Goal: Book appointment/travel/reservation

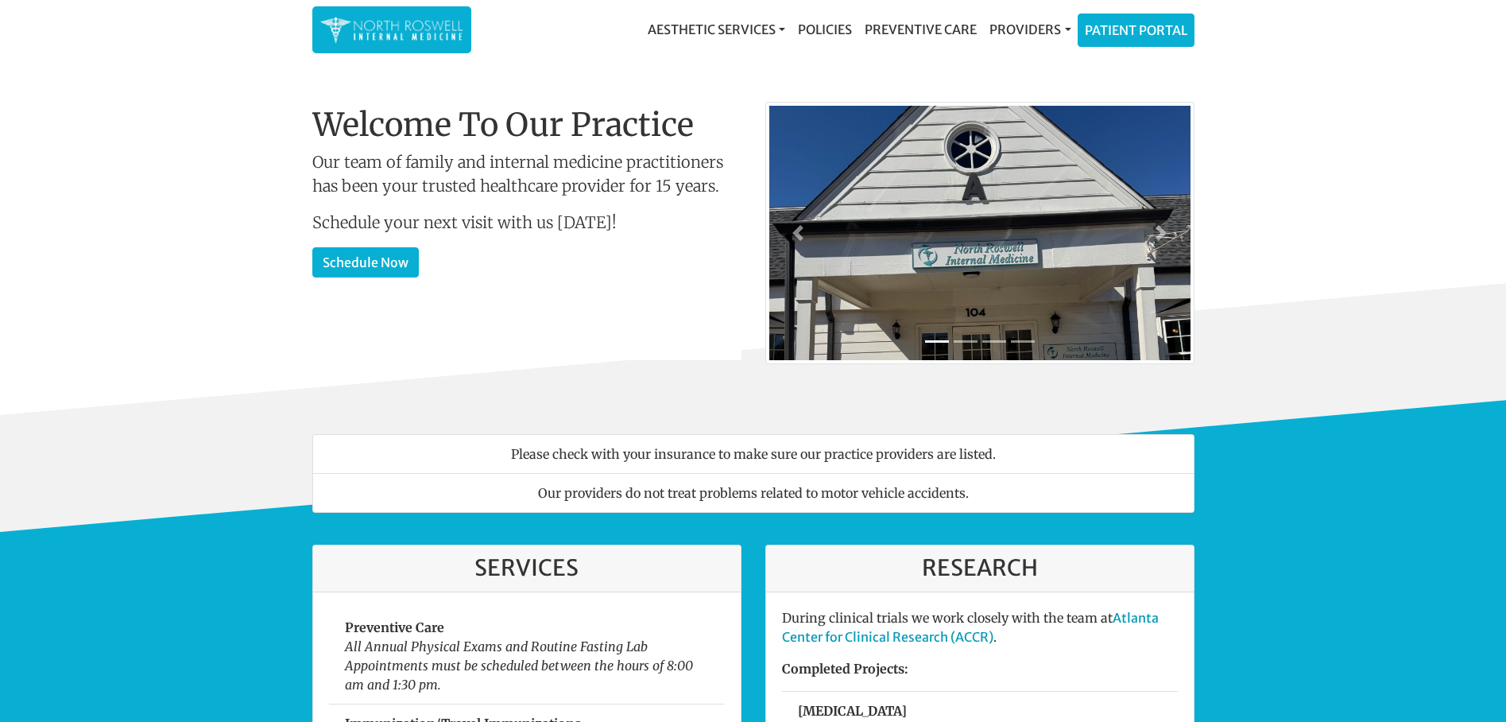
click at [358, 281] on div "Welcome To Our Practice Our team of family and internal medicine practitioners …" at bounding box center [526, 233] width 429 height 254
click at [361, 269] on link "Schedule Now" at bounding box center [365, 261] width 107 height 30
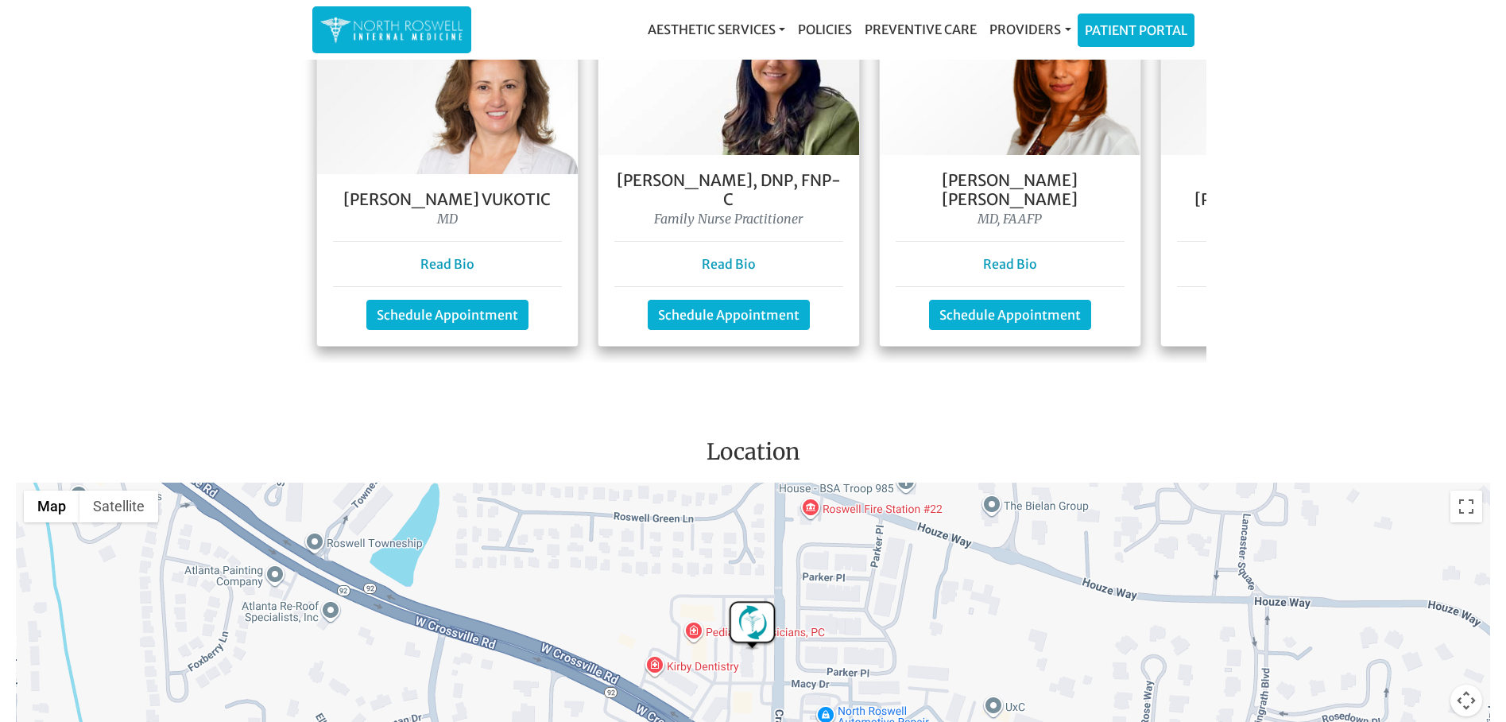
scroll to position [1425, 0]
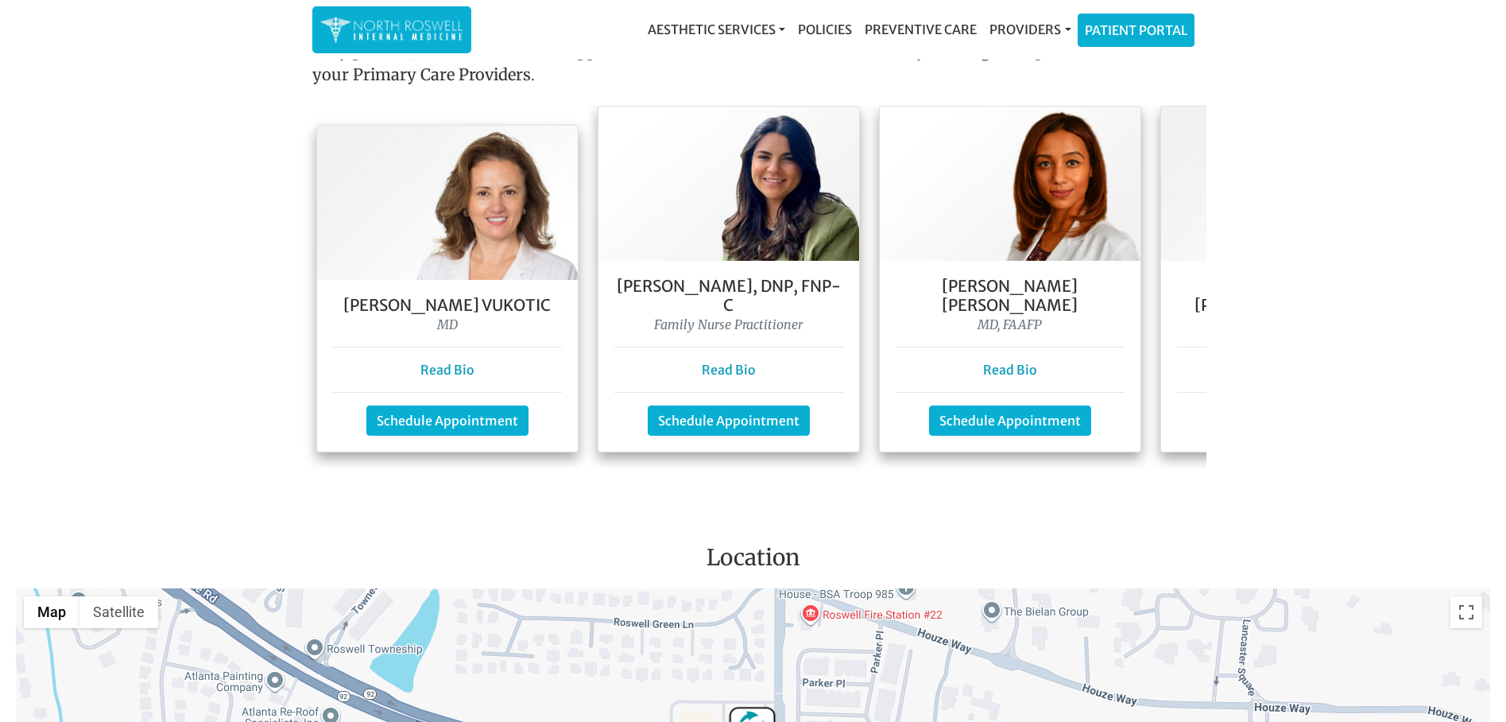
click at [1181, 304] on div "Keela Weeks Leger, FNP-C Family Nurse Practitioner Read Bio Schedule Appointment" at bounding box center [1291, 356] width 261 height 191
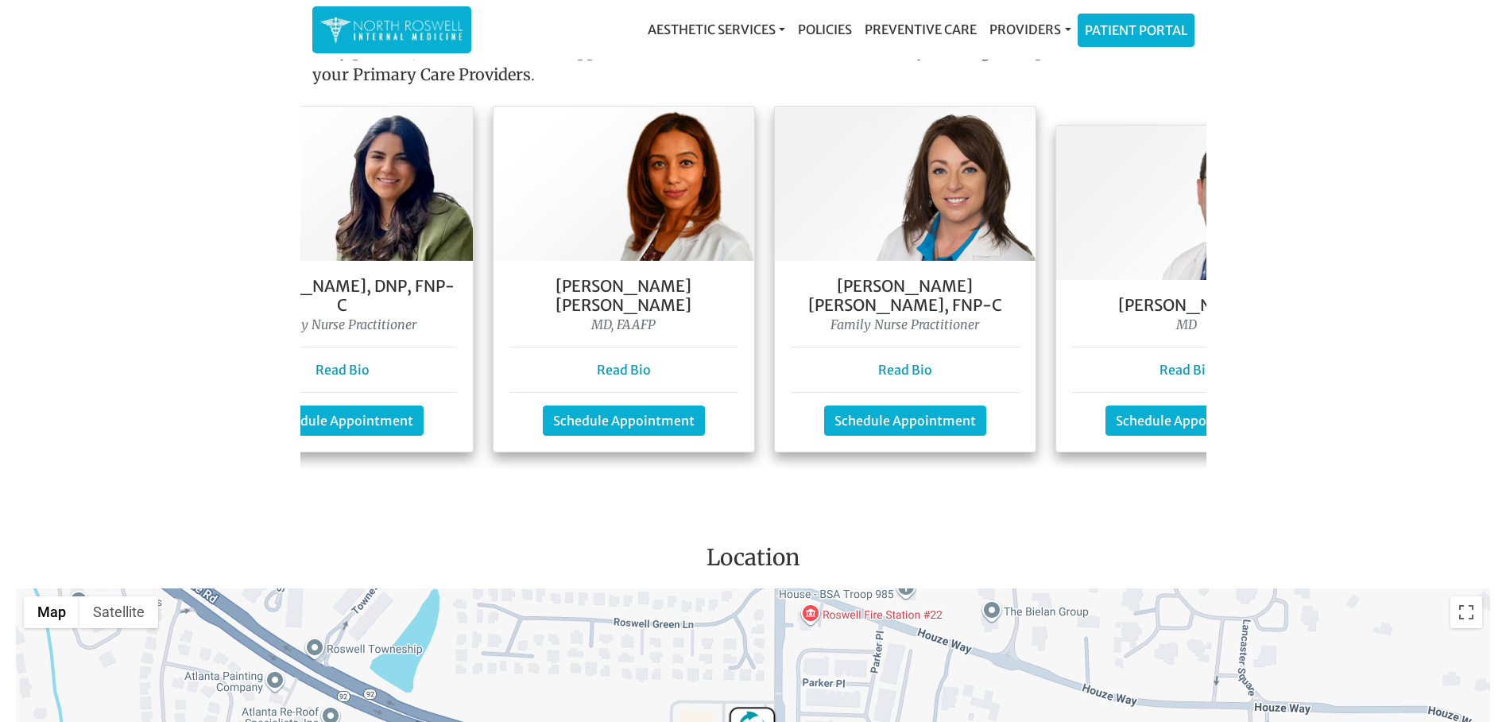
scroll to position [0, 394]
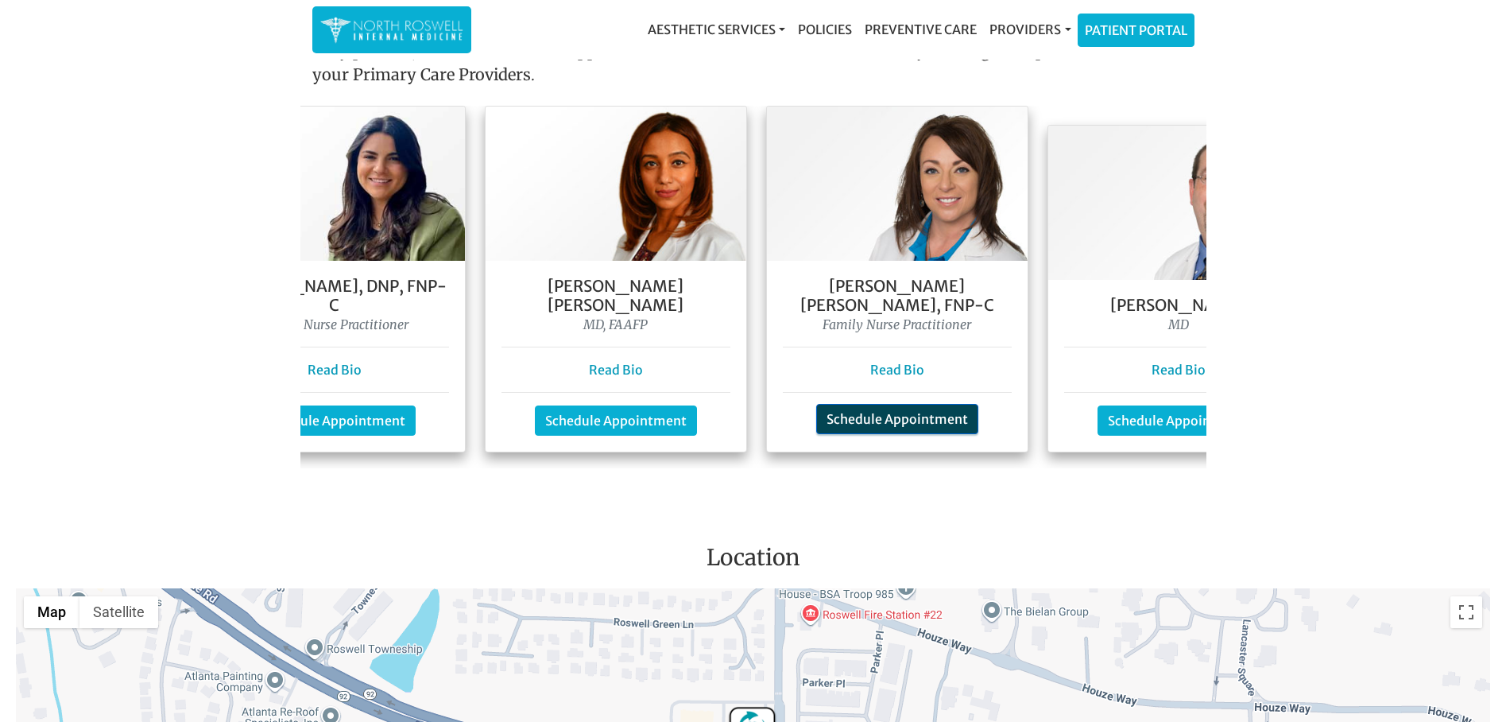
click at [877, 404] on link "Schedule Appointment" at bounding box center [897, 419] width 162 height 30
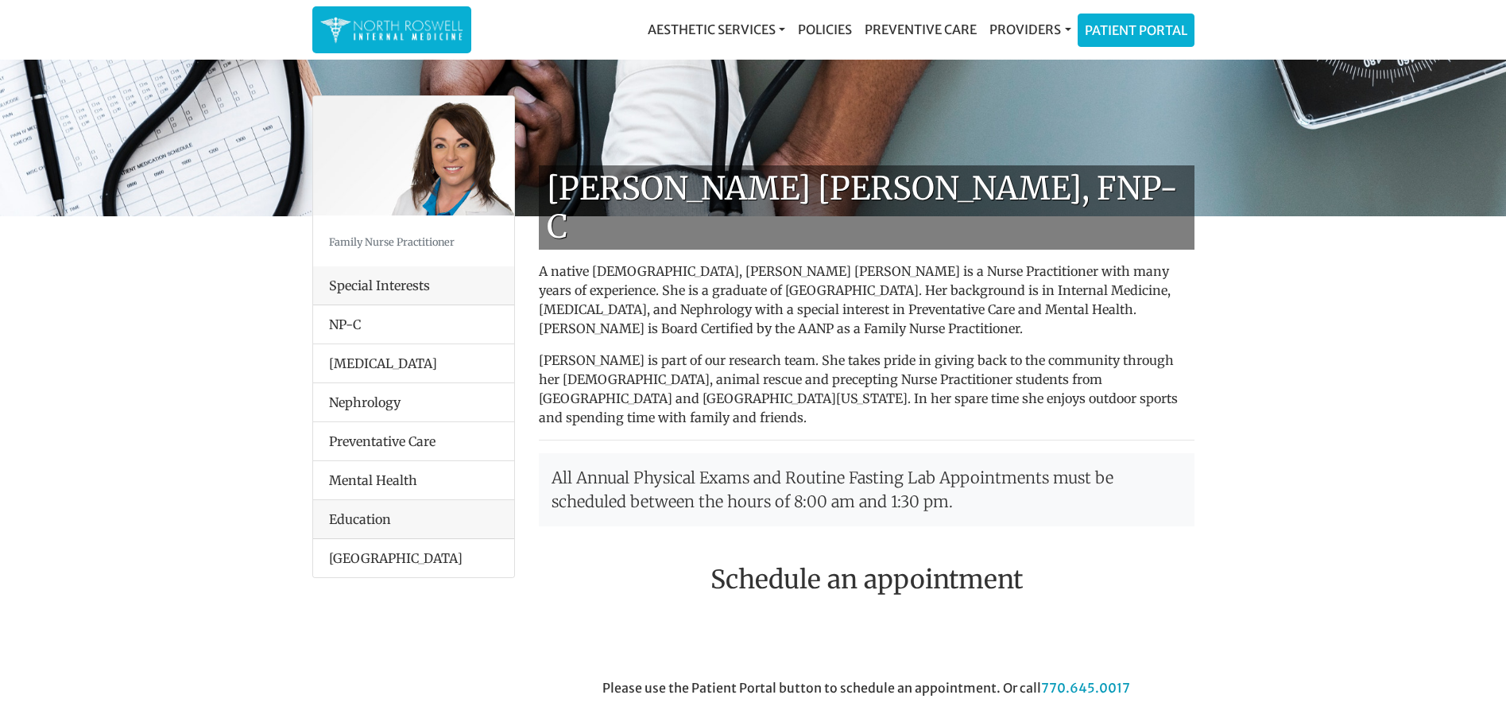
scroll to position [550, 0]
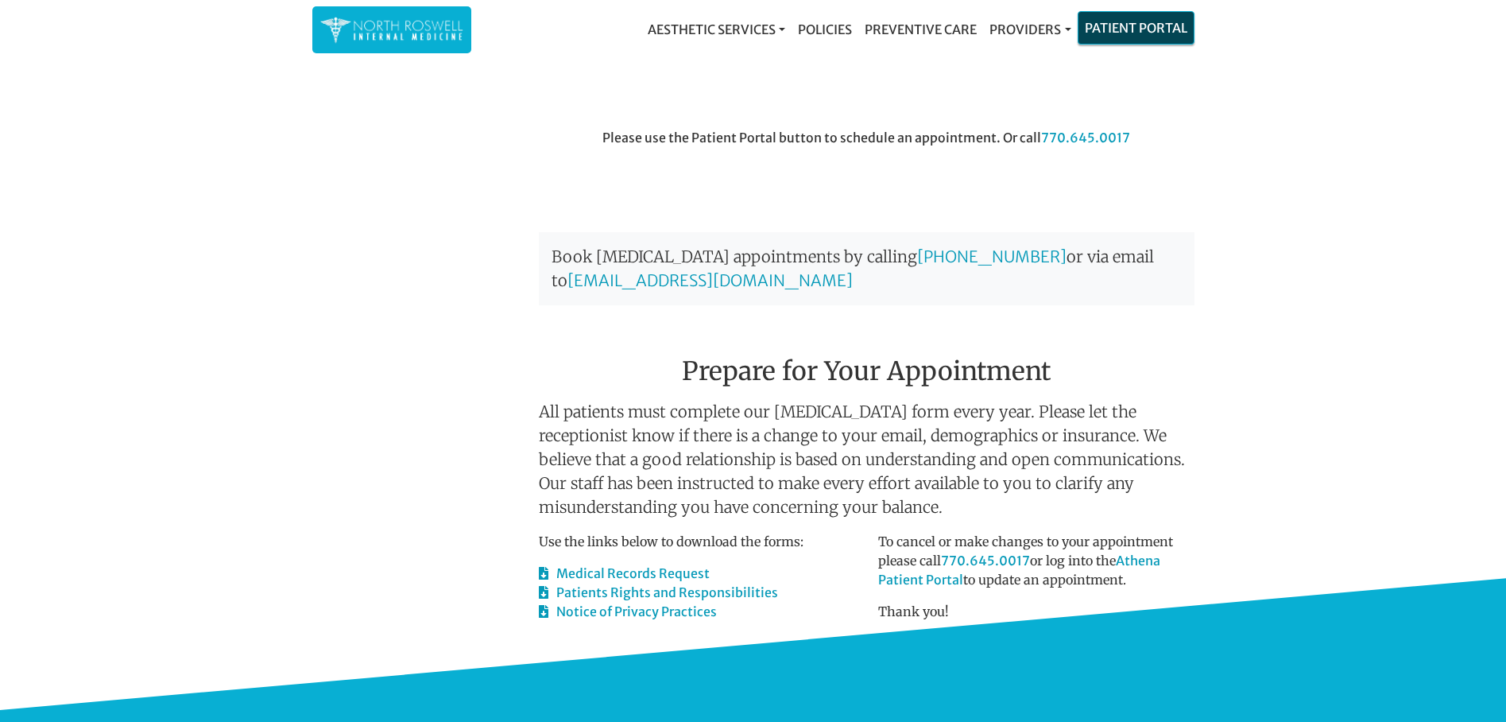
click at [1115, 20] on link "Patient Portal" at bounding box center [1136, 28] width 115 height 32
